Goal: Task Accomplishment & Management: Complete application form

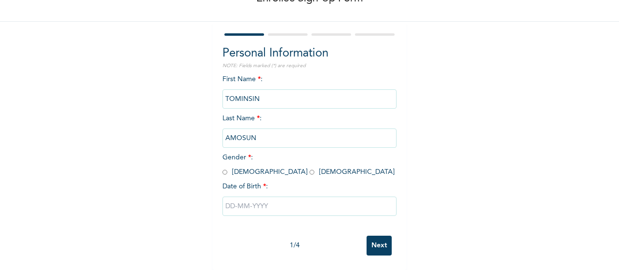
scroll to position [71, 0]
click at [218, 166] on div "Personal Information NOTE: Fields marked (*) are required First Name * : [PERSO…" at bounding box center [309, 146] width 193 height 248
click at [222, 168] on input "radio" at bounding box center [224, 172] width 5 height 9
radio input "true"
click at [240, 202] on input "text" at bounding box center [309, 206] width 174 height 19
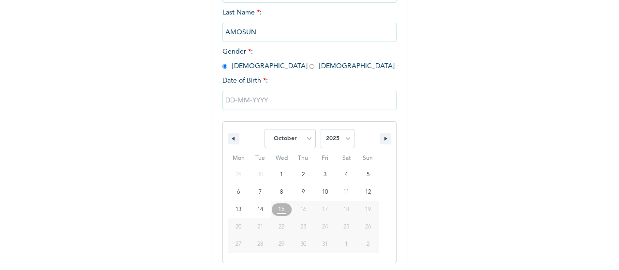
scroll to position [170, 0]
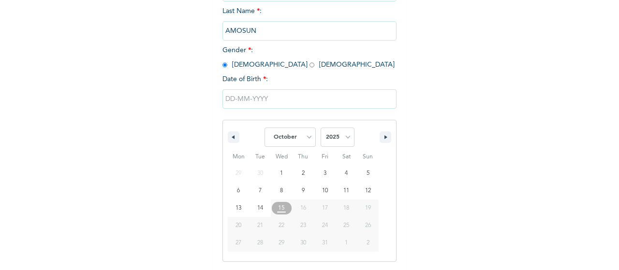
click at [365, 208] on span "19" at bounding box center [368, 208] width 6 height 17
click at [294, 144] on select "January February March April May June July August September October November De…" at bounding box center [289, 137] width 51 height 19
select select "1"
click at [264, 129] on select "January February March April May June July August September October November De…" at bounding box center [289, 137] width 51 height 19
type input "[DATE]"
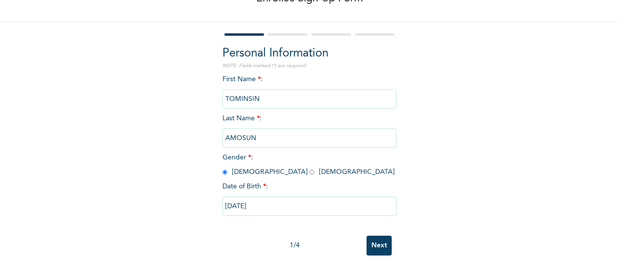
scroll to position [71, 0]
click at [270, 200] on input "[DATE]" at bounding box center [309, 206] width 174 height 19
select select "1"
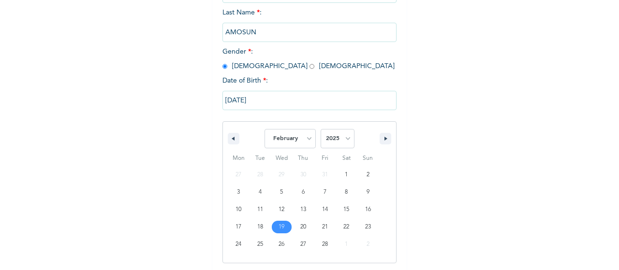
scroll to position [170, 0]
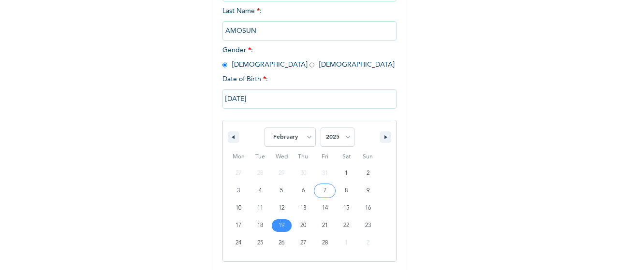
click at [342, 140] on select "2025 2024 2023 2022 2021 2020 2019 2018 2017 2016 2015 2014 2013 2012 2011 2010…" at bounding box center [337, 137] width 34 height 19
select select "1987"
click at [320, 129] on select "2025 2024 2023 2022 2021 2020 2019 2018 2017 2016 2015 2014 2013 2012 2011 2010…" at bounding box center [337, 137] width 34 height 19
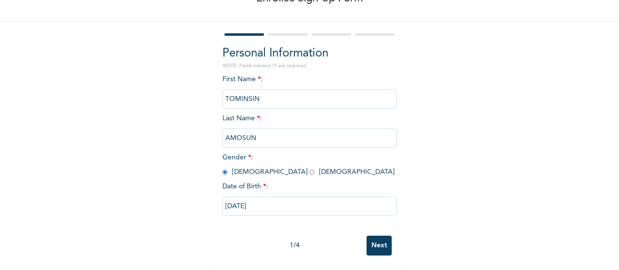
scroll to position [71, 0]
click at [444, 197] on div "Enrollee Sign-Up Form Personal Information NOTE: Fields marked (*) are required…" at bounding box center [309, 104] width 619 height 333
click at [373, 236] on input "Next" at bounding box center [378, 246] width 25 height 20
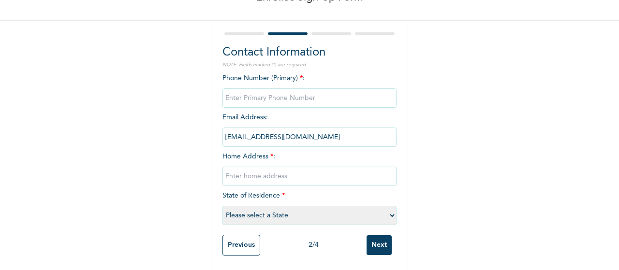
click at [246, 236] on input "Previous" at bounding box center [241, 245] width 38 height 21
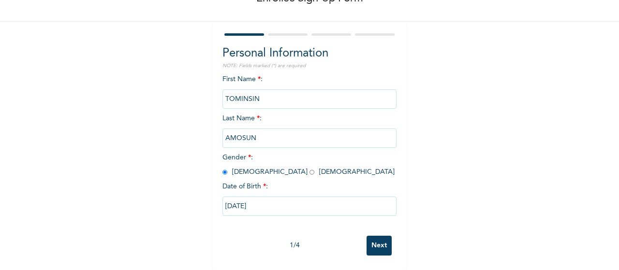
click at [276, 199] on input "[DATE]" at bounding box center [309, 206] width 174 height 19
select select "1"
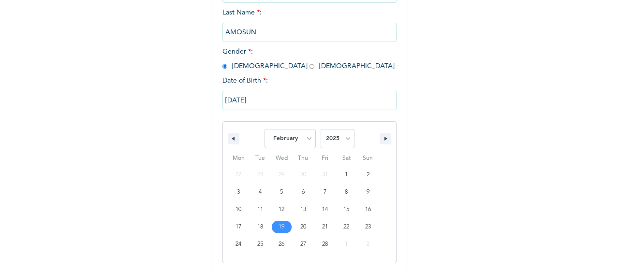
scroll to position [170, 0]
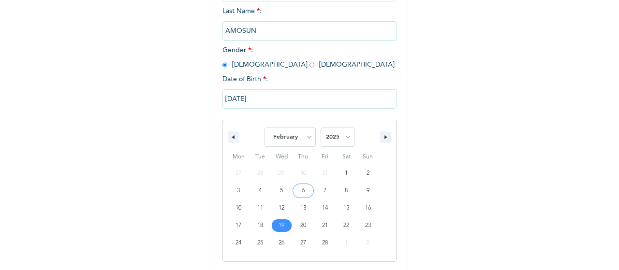
click at [341, 138] on select "2025 2024 2023 2022 2021 2020 2019 2018 2017 2016 2015 2014 2013 2012 2011 2010…" at bounding box center [337, 137] width 34 height 19
select select "1987"
click at [320, 129] on select "2025 2024 2023 2022 2021 2020 2019 2018 2017 2016 2015 2014 2013 2012 2011 2010…" at bounding box center [337, 137] width 34 height 19
type input "[DATE]"
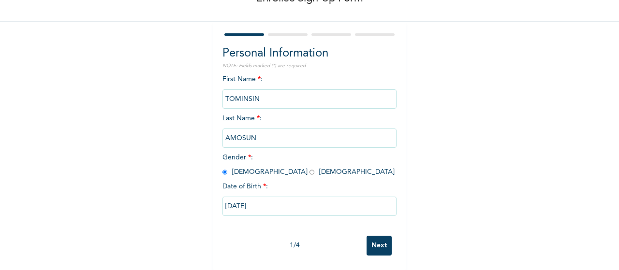
scroll to position [71, 0]
click at [377, 245] on input "Next" at bounding box center [378, 246] width 25 height 20
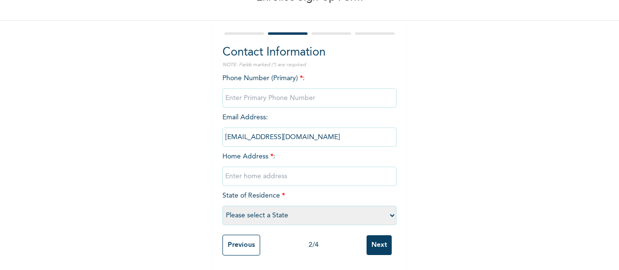
click at [281, 88] on input "phone" at bounding box center [309, 97] width 174 height 19
type input "07087939132"
click at [262, 167] on input "text" at bounding box center [309, 176] width 174 height 19
type input "[STREET_ADDRESS][PERSON_NAME]"
click at [280, 207] on select "Please select a State [PERSON_NAME] (FCT) [PERSON_NAME] Ibom [GEOGRAPHIC_DATA] …" at bounding box center [309, 215] width 174 height 19
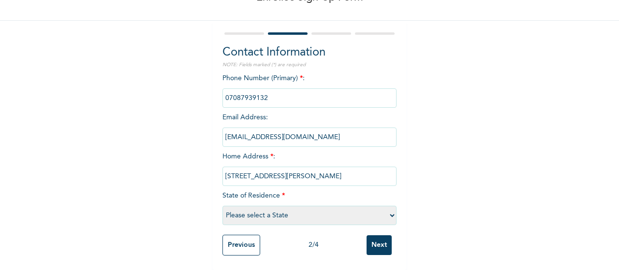
select select "25"
click at [222, 206] on select "Please select a State [PERSON_NAME] (FCT) [PERSON_NAME] Ibom [GEOGRAPHIC_DATA] …" at bounding box center [309, 215] width 174 height 19
click at [377, 241] on input "Next" at bounding box center [378, 245] width 25 height 20
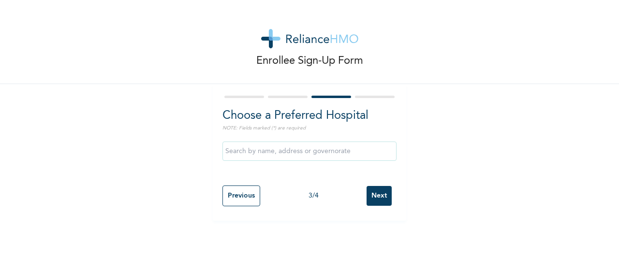
click at [320, 148] on input "text" at bounding box center [309, 151] width 174 height 19
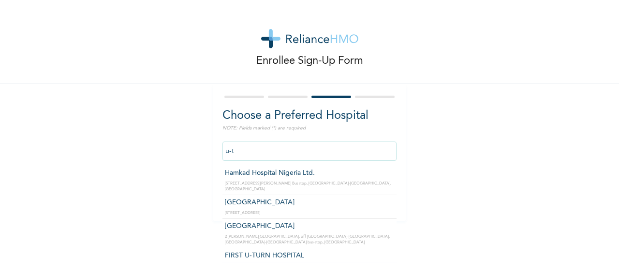
type input "Hamkad Hospital Nigeria Ltd."
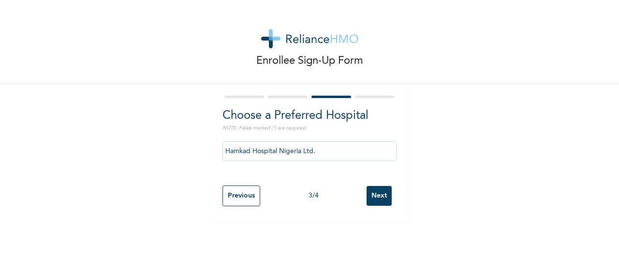
click at [374, 194] on input "Next" at bounding box center [378, 196] width 25 height 20
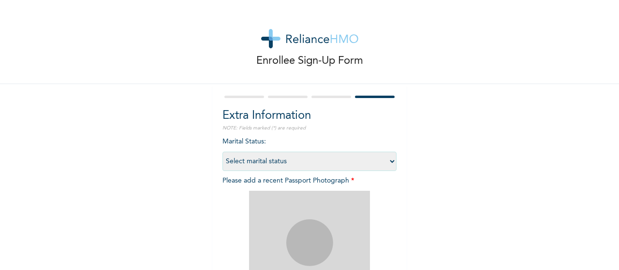
click at [387, 161] on select "Select marital status [DEMOGRAPHIC_DATA] Married [DEMOGRAPHIC_DATA] Widow/[DEMO…" at bounding box center [309, 161] width 174 height 19
select select "2"
click at [222, 152] on select "Select marital status [DEMOGRAPHIC_DATA] Married [DEMOGRAPHIC_DATA] Widow/[DEMO…" at bounding box center [309, 161] width 174 height 19
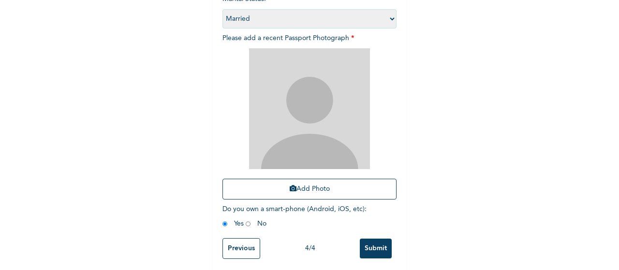
scroll to position [144, 0]
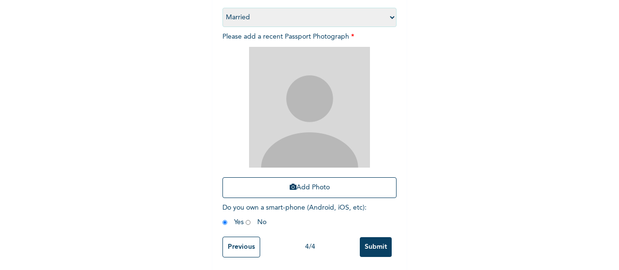
click at [302, 187] on button "Add Photo" at bounding box center [309, 187] width 174 height 21
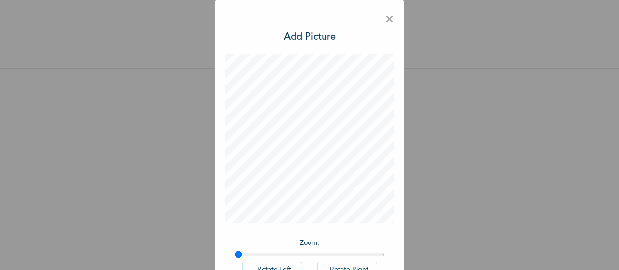
scroll to position [23, 0]
click at [385, 19] on span "×" at bounding box center [389, 20] width 9 height 20
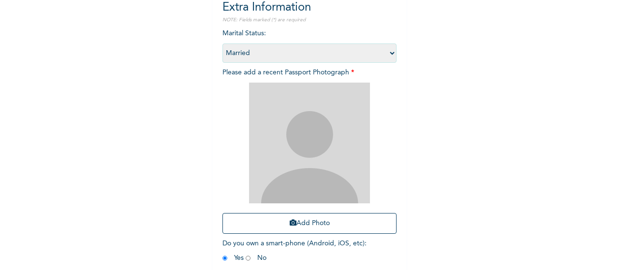
scroll to position [124, 0]
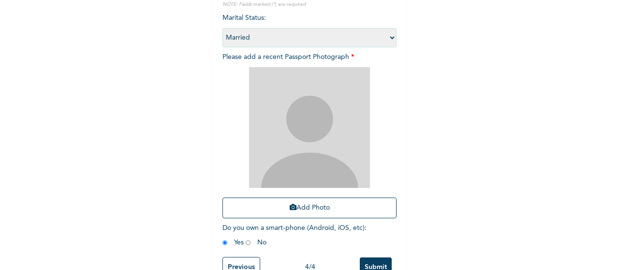
click at [331, 209] on button "Add Photo" at bounding box center [309, 208] width 174 height 21
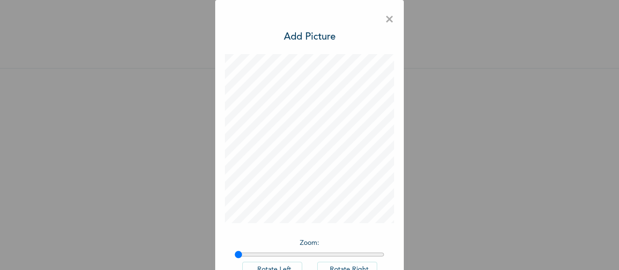
click at [386, 22] on span "×" at bounding box center [389, 20] width 9 height 20
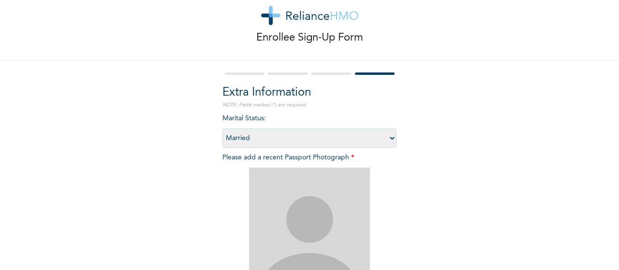
drag, startPoint x: 610, startPoint y: 128, endPoint x: 614, endPoint y: 153, distance: 25.4
click at [614, 153] on div "Enrollee Sign-Up Form Extra Information NOTE: Fields marked (*) are required Ma…" at bounding box center [309, 135] width 619 height 270
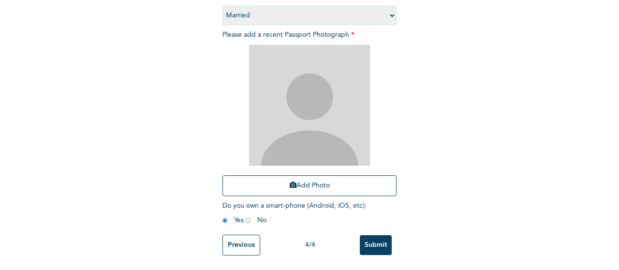
scroll to position [154, 0]
click at [314, 181] on button "Add Photo" at bounding box center [309, 185] width 174 height 21
click at [296, 180] on button "Add Photo" at bounding box center [309, 185] width 174 height 21
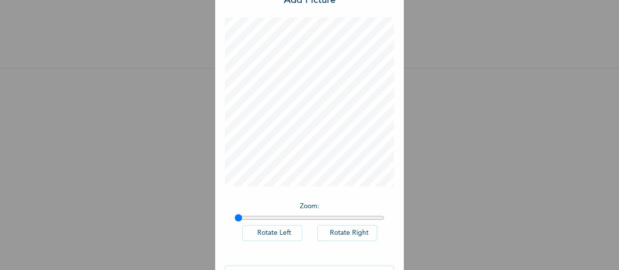
scroll to position [67, 0]
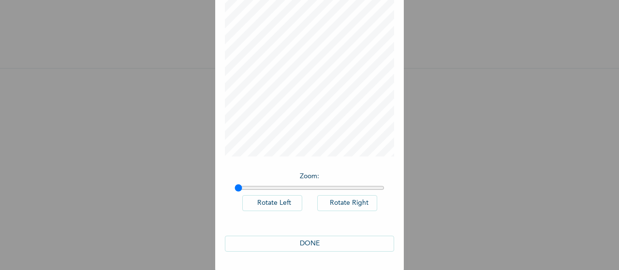
click at [313, 241] on button "DONE" at bounding box center [309, 244] width 169 height 16
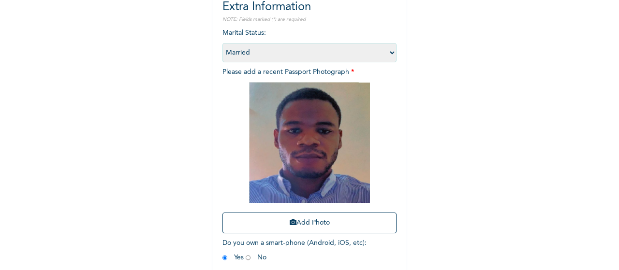
scroll to position [154, 0]
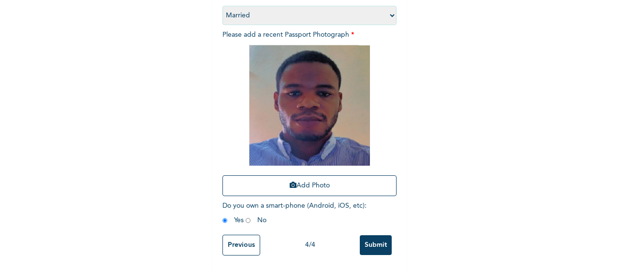
click at [364, 242] on input "Submit" at bounding box center [376, 245] width 32 height 20
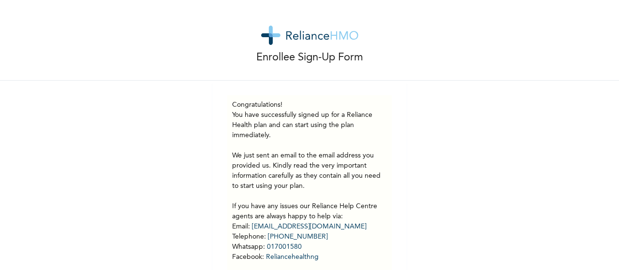
scroll to position [0, 0]
